Goal: Information Seeking & Learning: Understand process/instructions

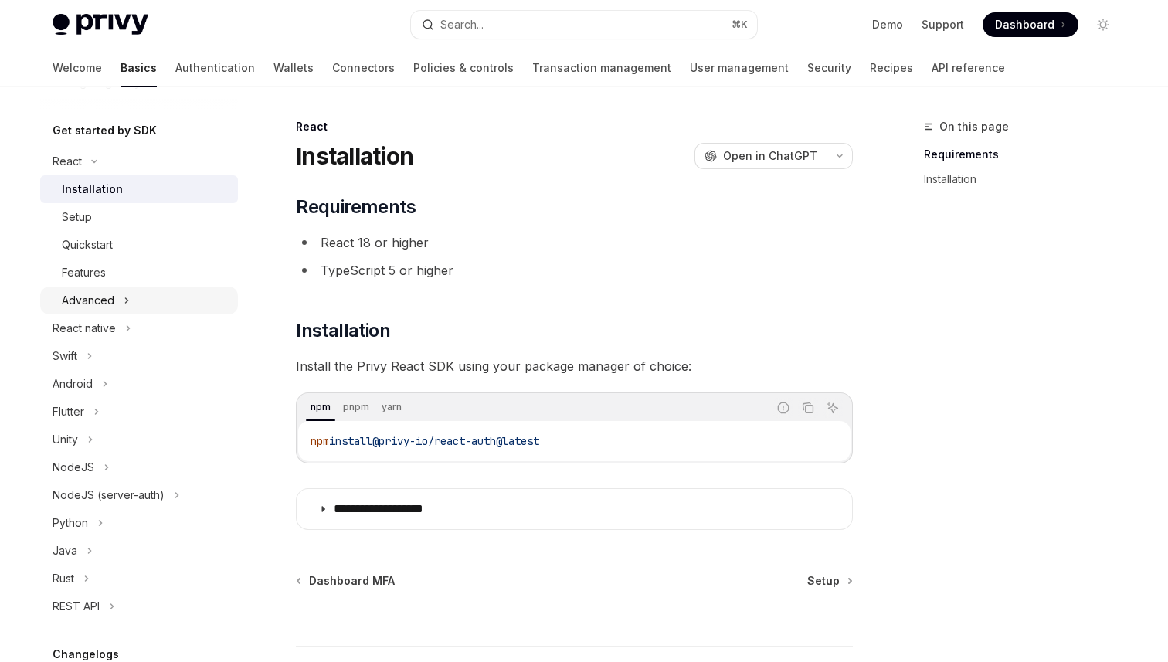
scroll to position [151, 0]
click at [105, 307] on div "Advanced" at bounding box center [88, 302] width 53 height 19
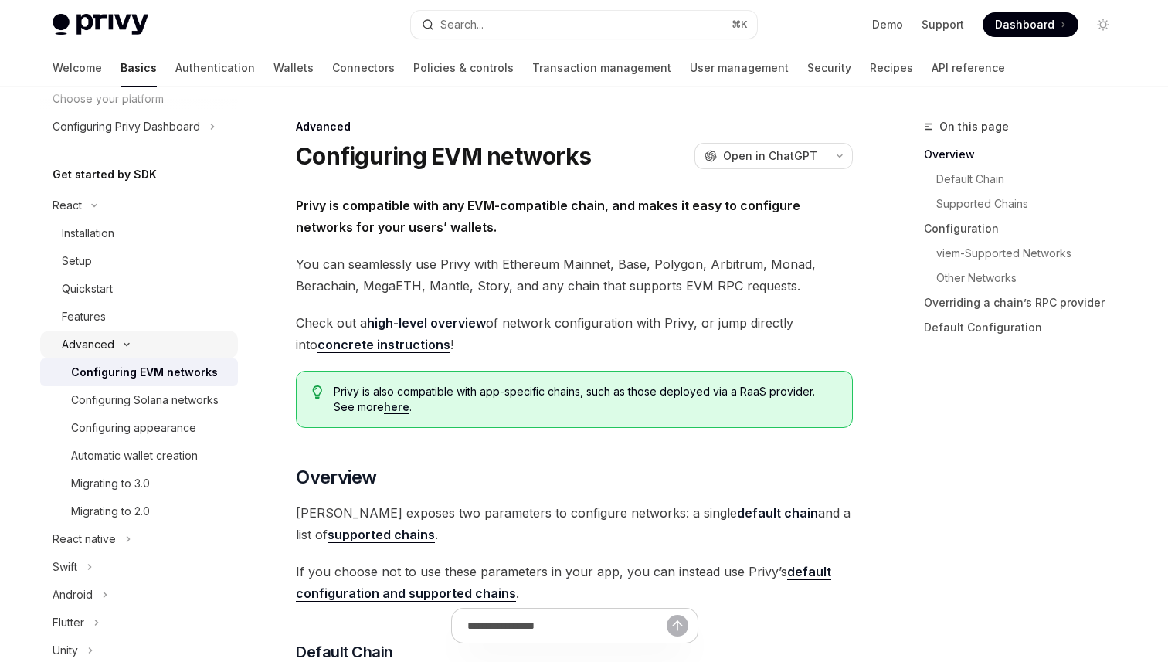
scroll to position [103, 0]
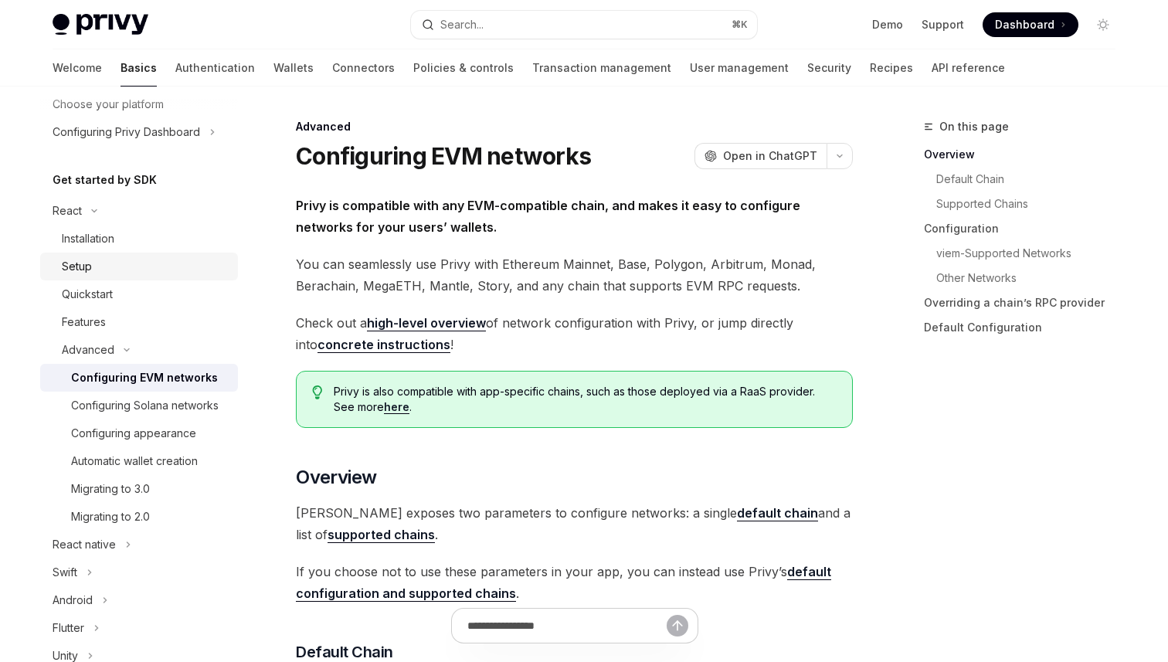
click at [97, 267] on div "Setup" at bounding box center [145, 266] width 167 height 19
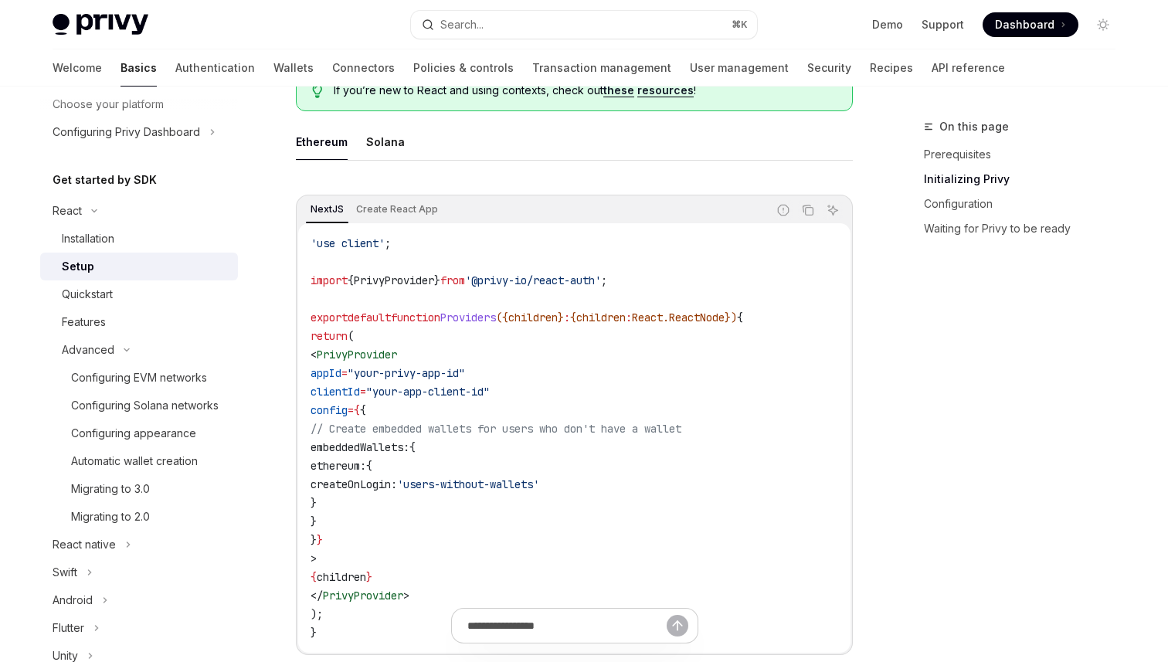
scroll to position [590, 0]
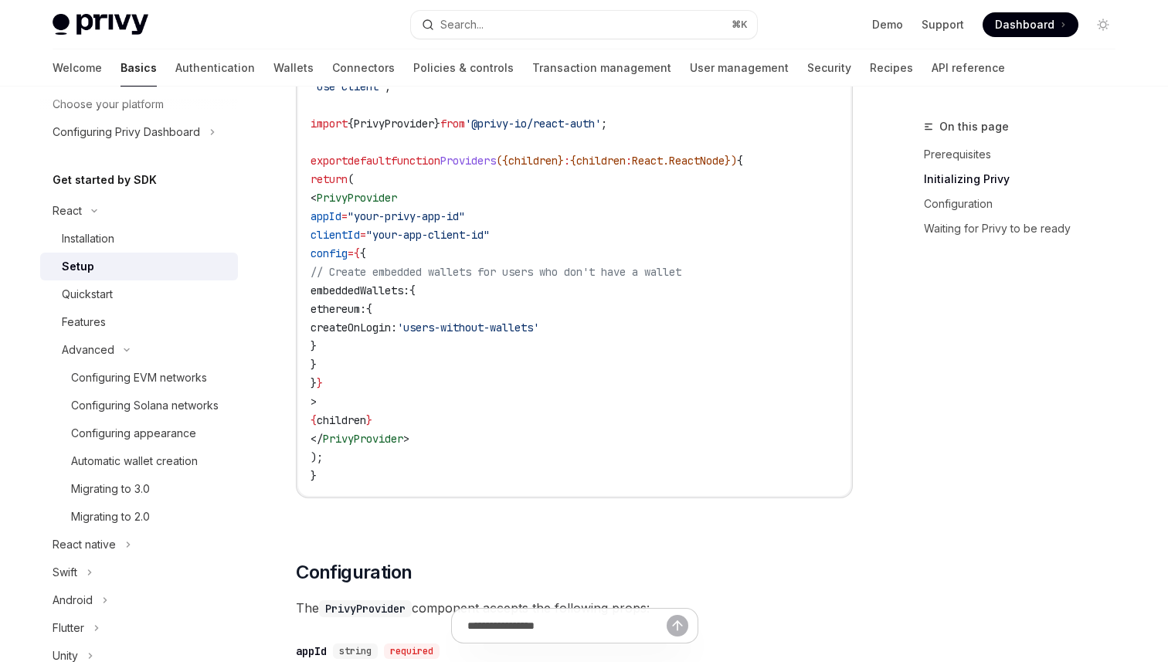
drag, startPoint x: 349, startPoint y: 213, endPoint x: 425, endPoint y: 389, distance: 192.1
click at [425, 389] on code "'use client' ; import { PrivyProvider } from '@privy-io/react-auth' ; export de…" at bounding box center [575, 281] width 528 height 408
copy code "appId = "your-privy-app-id" clientId = "your-app-client-id" config = { { // Cre…"
click at [471, 403] on code "'use client' ; import { PrivyProvider } from '@privy-io/react-auth' ; export de…" at bounding box center [575, 281] width 528 height 408
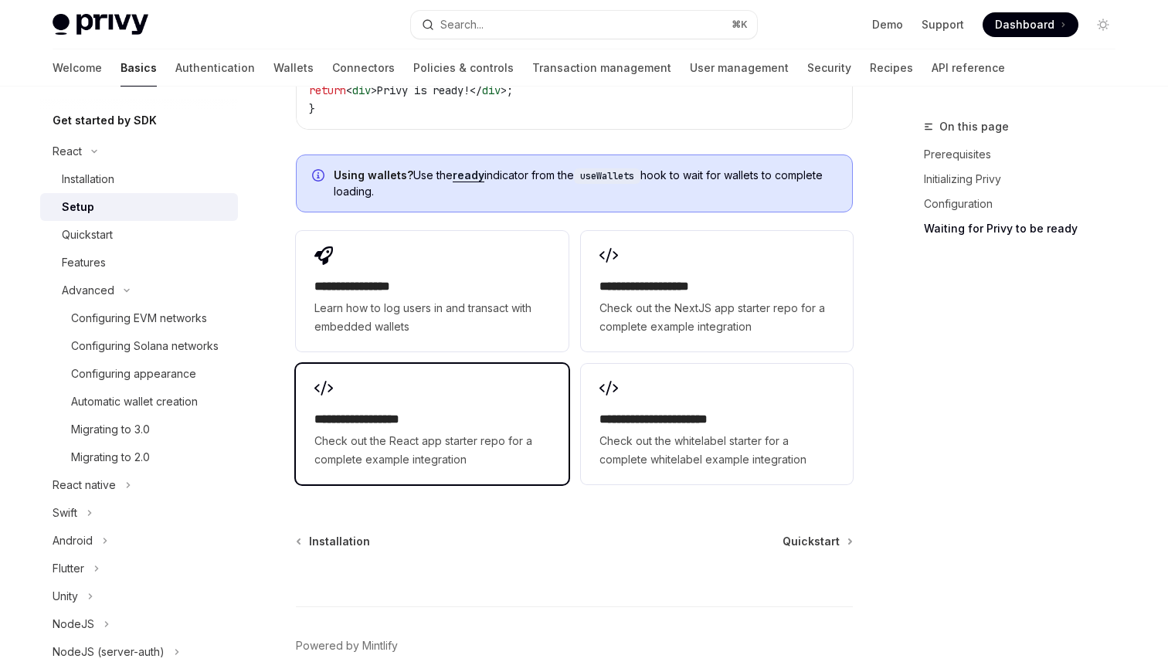
scroll to position [1821, 0]
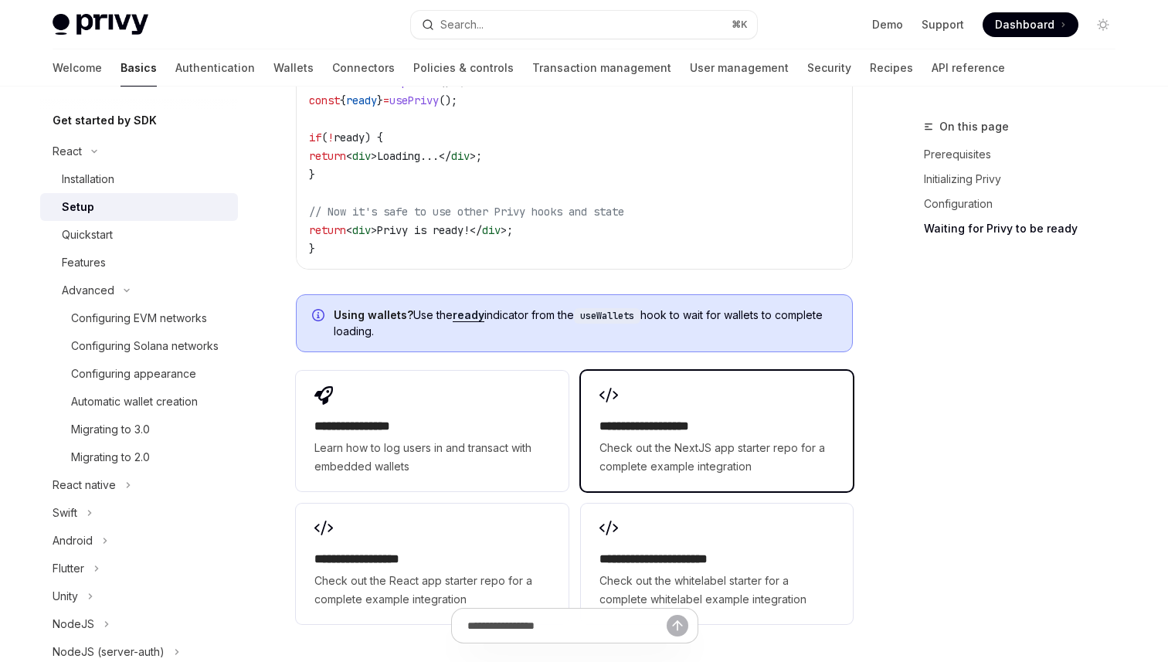
click at [698, 377] on div "**********" at bounding box center [717, 431] width 272 height 121
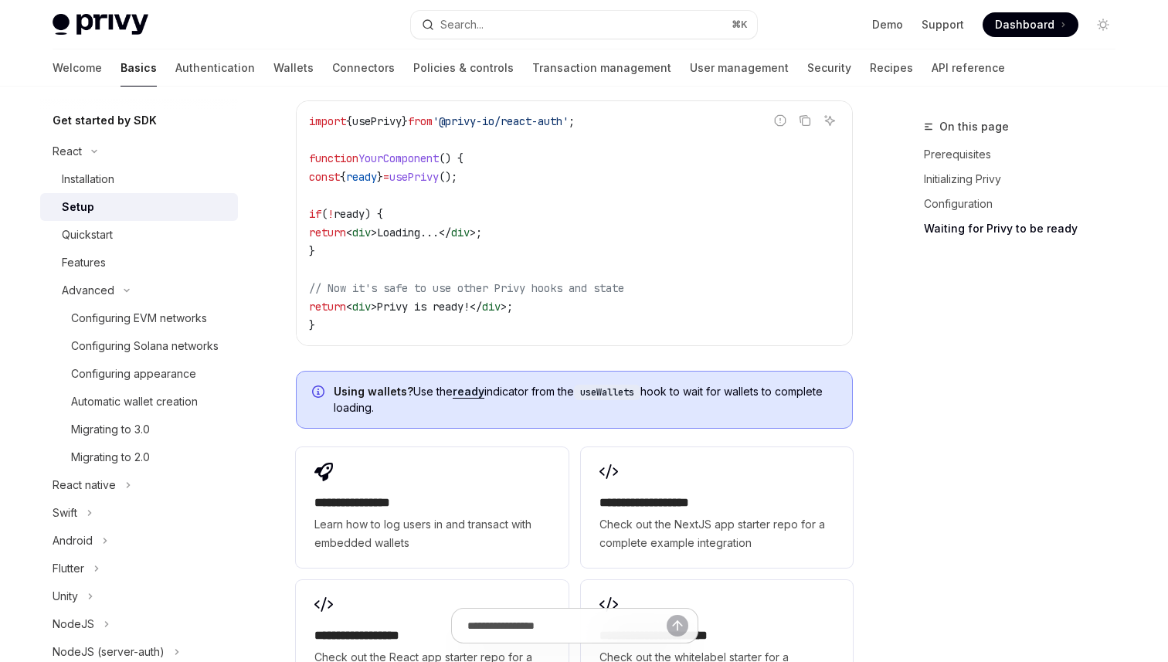
scroll to position [1576, 0]
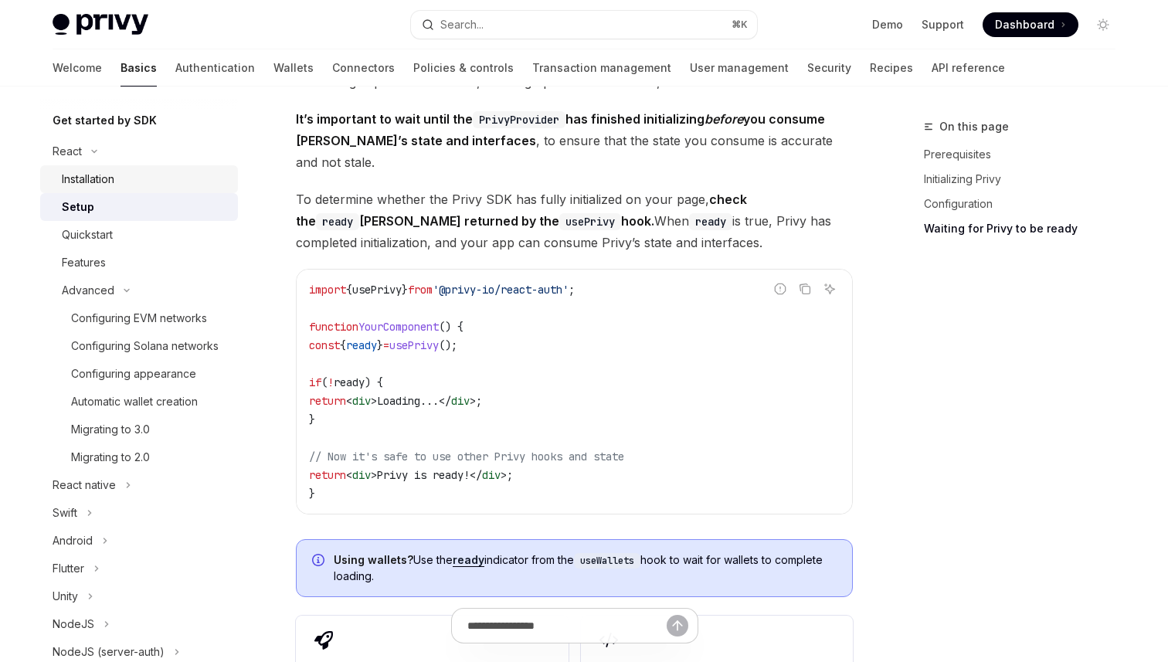
click at [124, 183] on div "Installation" at bounding box center [145, 179] width 167 height 19
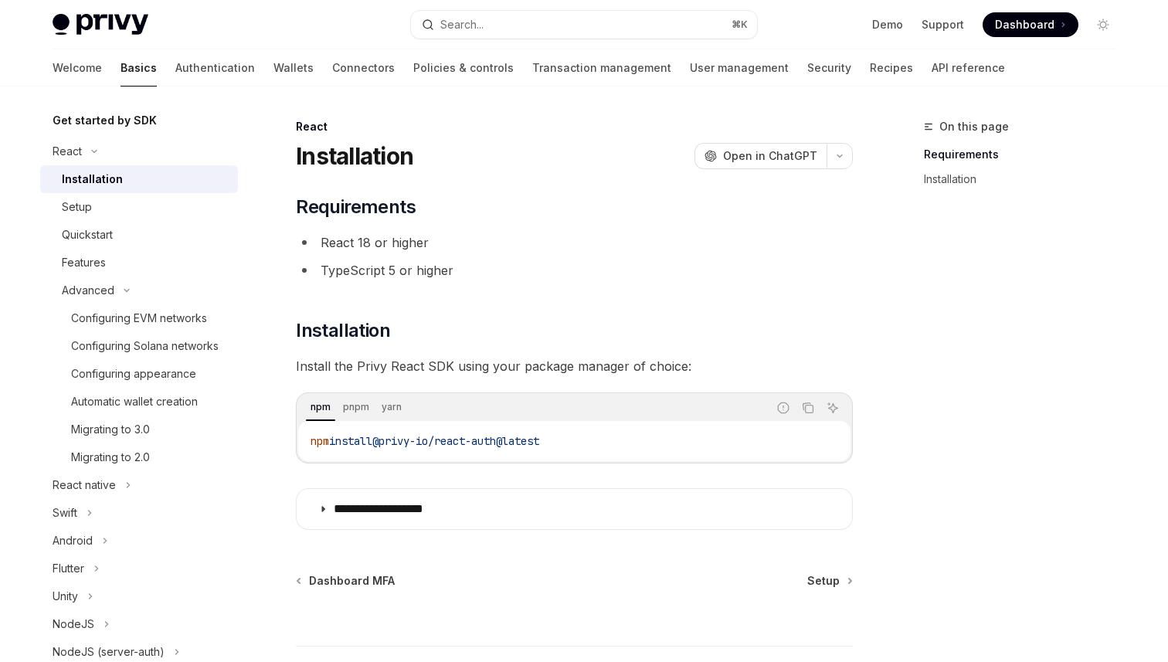
drag, startPoint x: 580, startPoint y: 437, endPoint x: 302, endPoint y: 434, distance: 277.4
click at [302, 434] on div "npm install @privy-io/react-auth@latest" at bounding box center [574, 441] width 553 height 40
copy span "npm install @privy-io/react-auth@latest"
click at [474, 294] on div "**********" at bounding box center [574, 362] width 557 height 335
click at [97, 208] on div "Setup" at bounding box center [145, 207] width 167 height 19
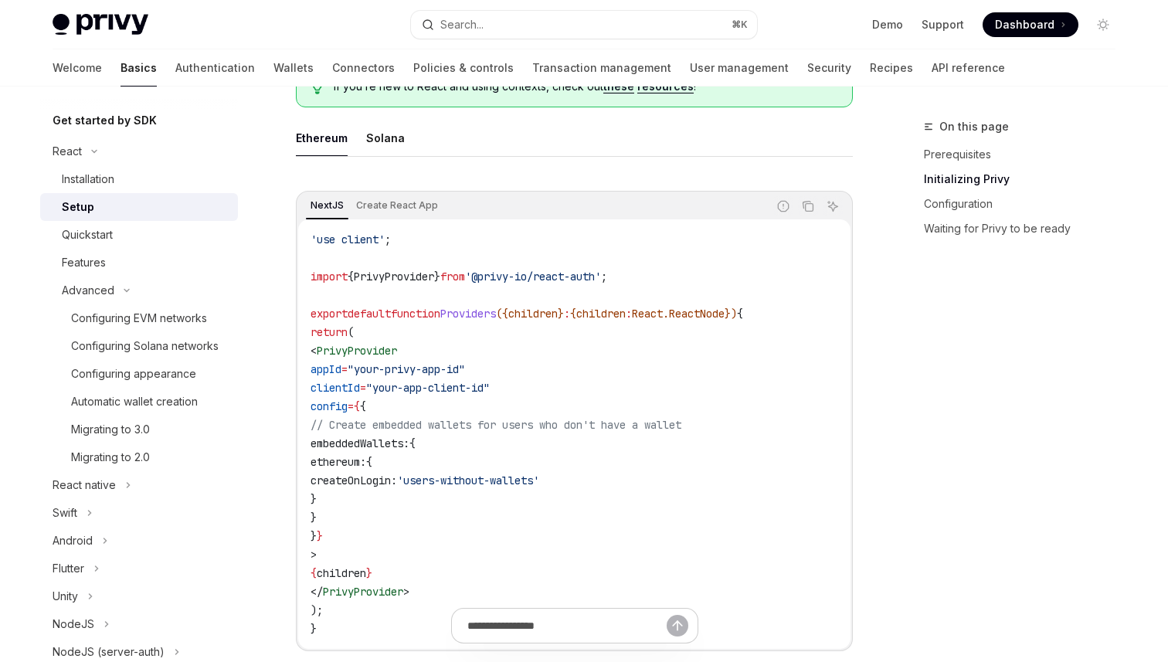
scroll to position [668, 0]
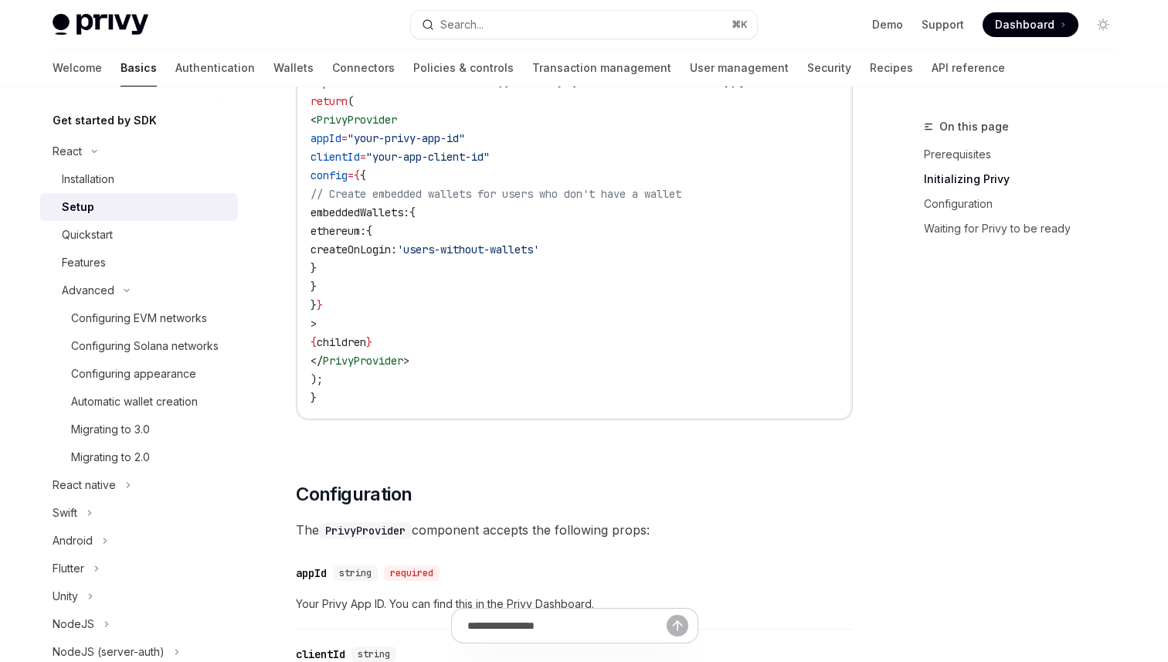
click at [577, 332] on code "'use client' ; import { PrivyProvider } from '@privy-io/react-auth' ; export de…" at bounding box center [575, 203] width 528 height 408
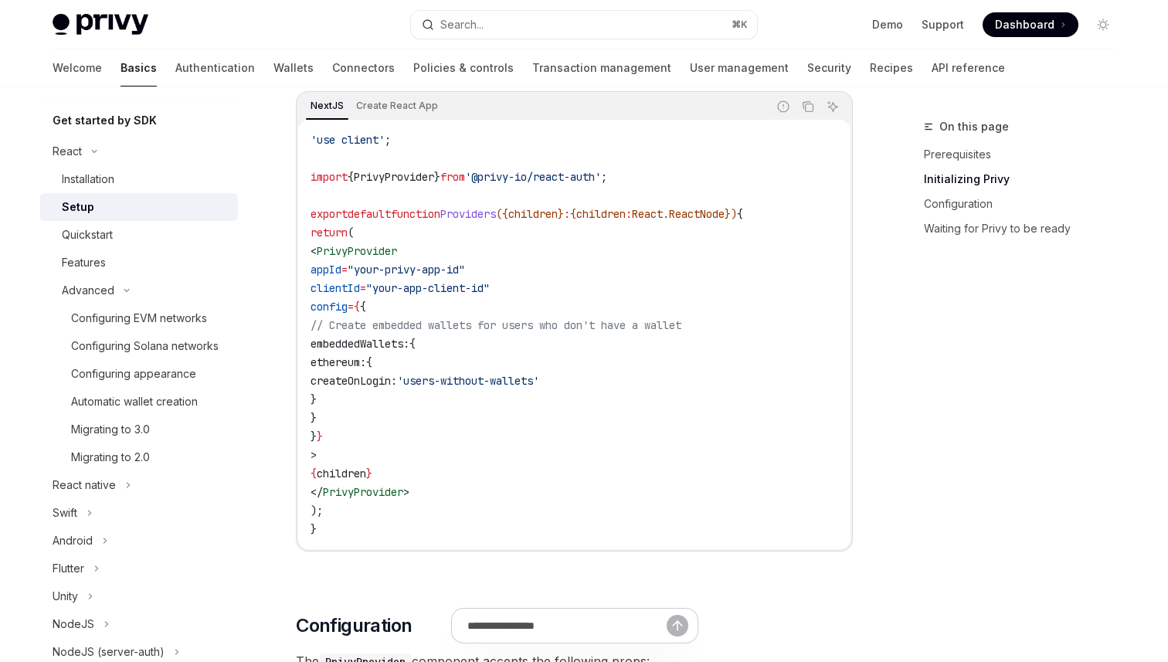
scroll to position [566, 0]
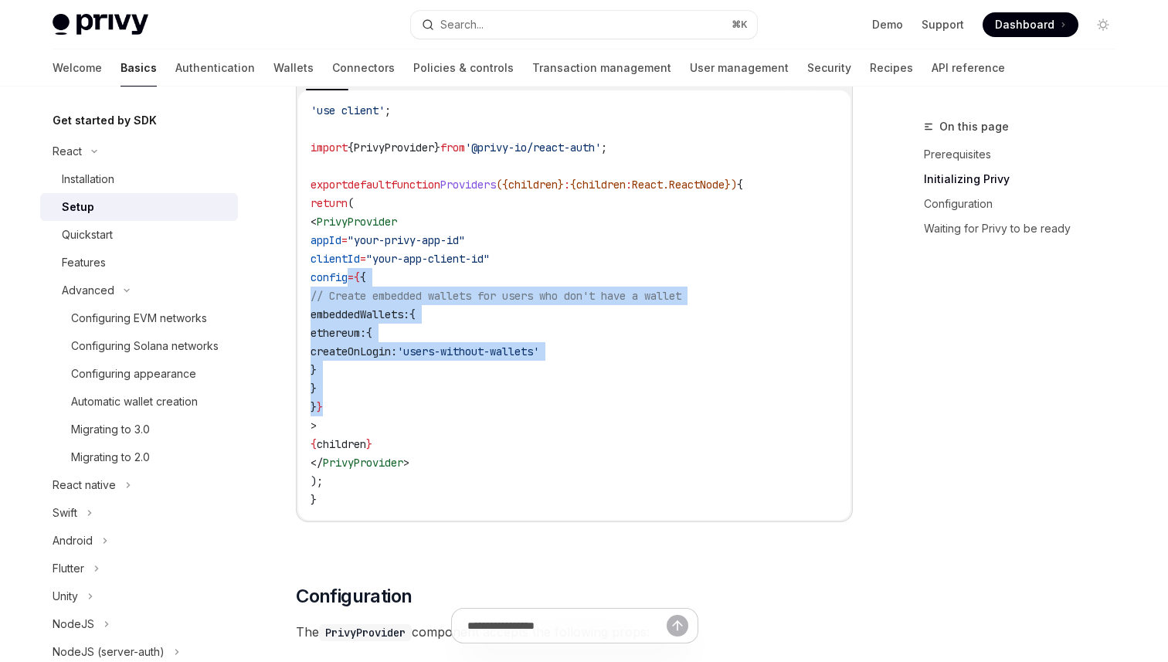
drag, startPoint x: 350, startPoint y: 274, endPoint x: 378, endPoint y: 413, distance: 141.1
click at [378, 413] on code "'use client' ; import { PrivyProvider } from '@privy-io/react-auth' ; export de…" at bounding box center [575, 305] width 528 height 408
copy code "config = { { // Create embedded wallets for users who don't have a wallet embed…"
click at [468, 267] on code "'use client' ; import { PrivyProvider } from '@privy-io/react-auth' ; export de…" at bounding box center [575, 305] width 528 height 408
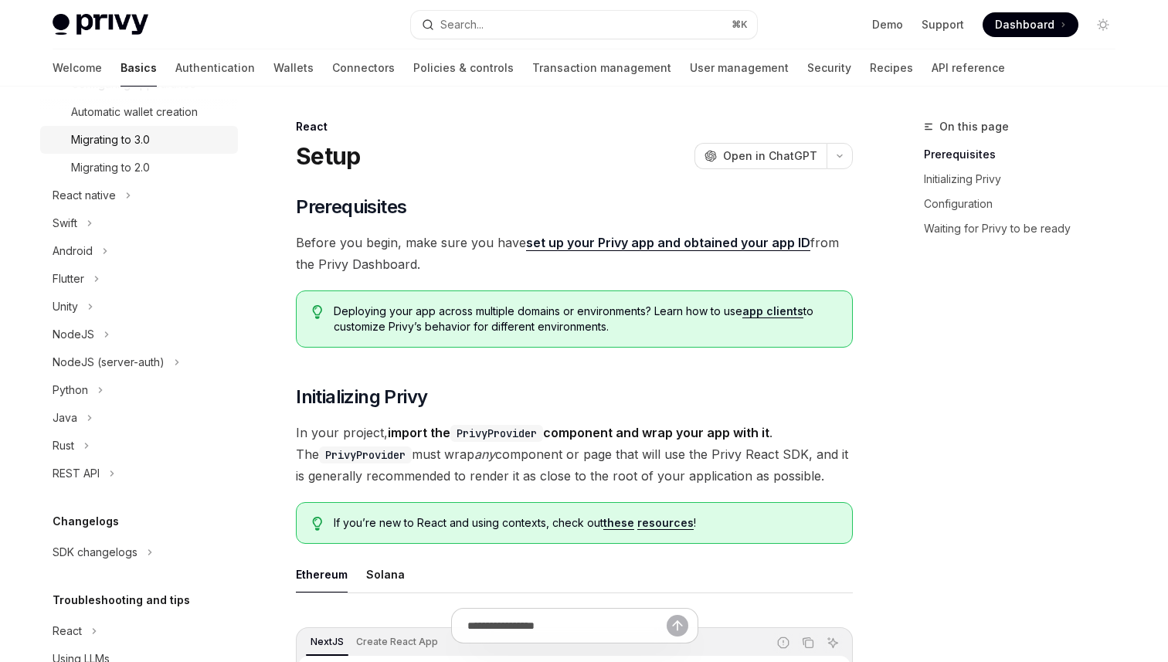
scroll to position [522, 0]
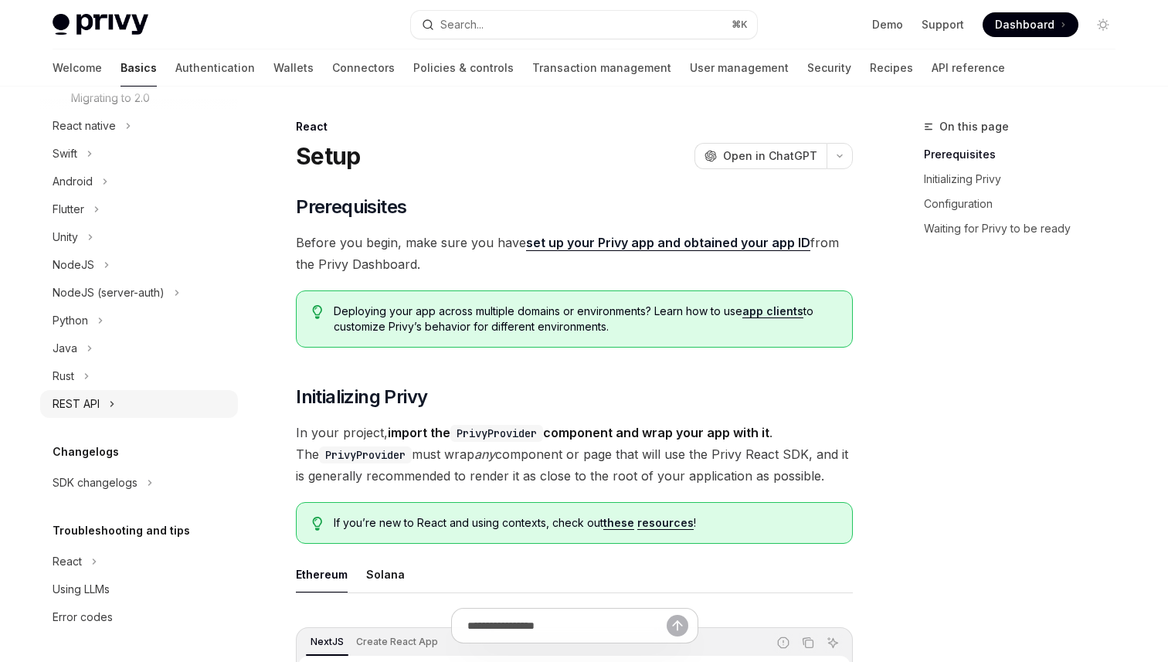
click at [124, 395] on button "REST API" at bounding box center [139, 404] width 198 height 28
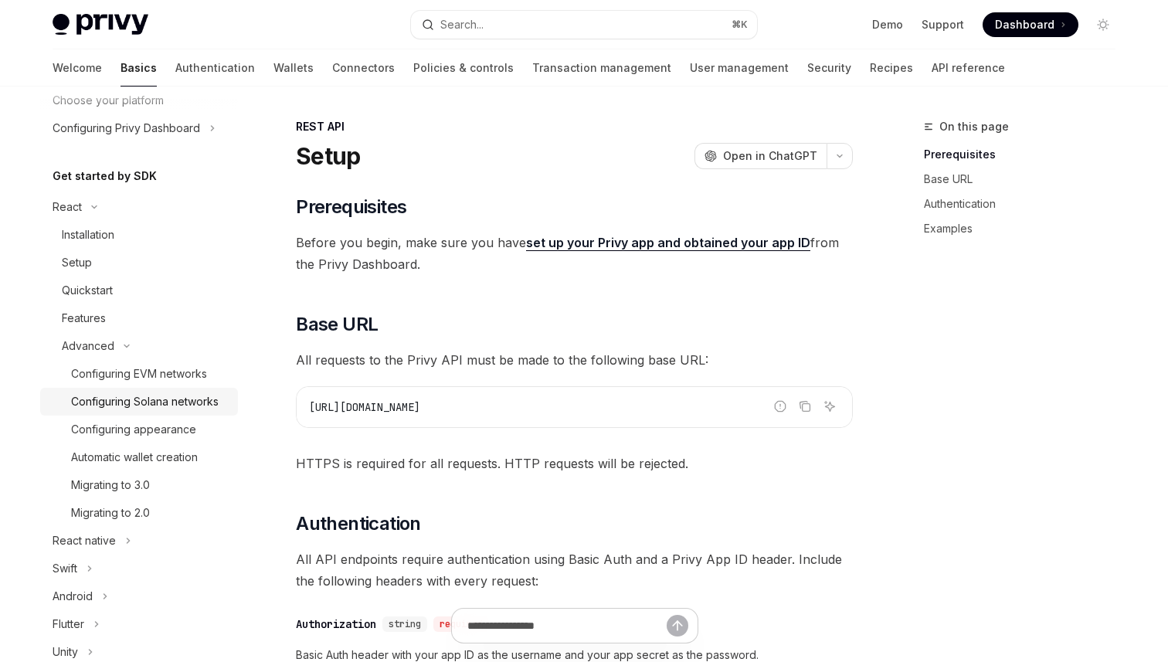
scroll to position [49, 0]
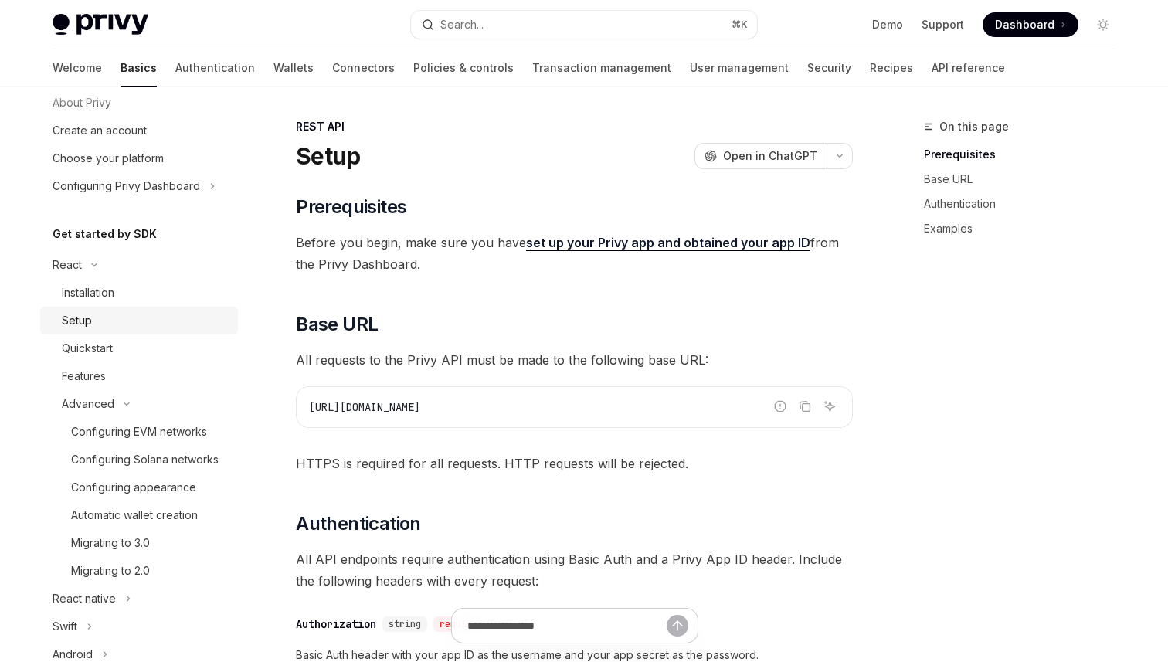
click at [114, 318] on div "Setup" at bounding box center [145, 320] width 167 height 19
type textarea "*"
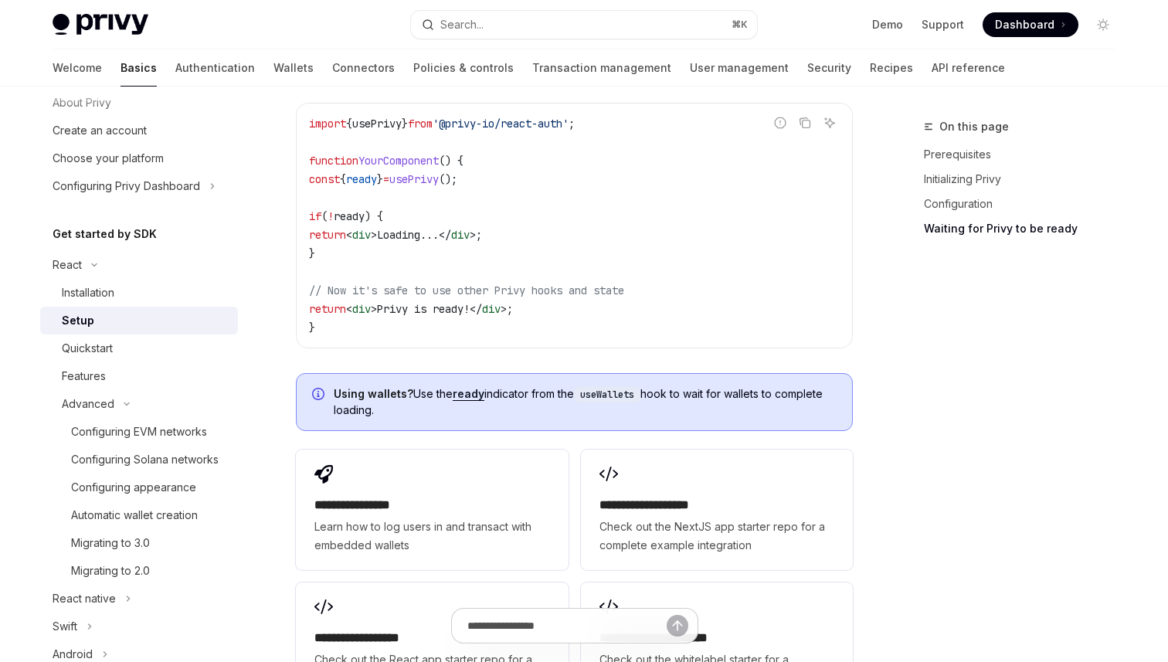
scroll to position [1785, 0]
